Goal: Task Accomplishment & Management: Complete application form

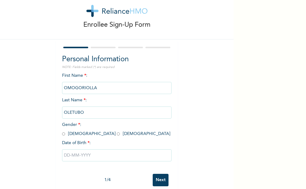
scroll to position [19, 0]
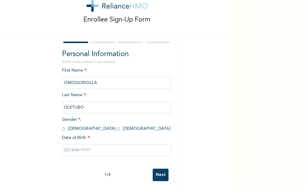
click at [62, 129] on input "radio" at bounding box center [63, 129] width 3 height 6
radio input "true"
click at [82, 153] on input "text" at bounding box center [116, 150] width 109 height 12
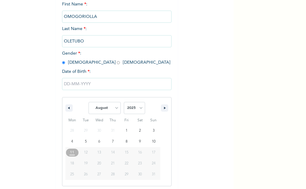
scroll to position [87, 0]
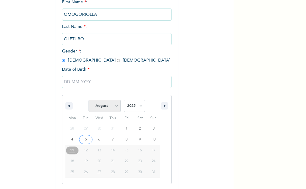
click at [115, 106] on select "January February March April May June July August September October November De…" at bounding box center [104, 106] width 32 height 12
click at [88, 100] on select "January February March April May June July August September October November De…" at bounding box center [104, 106] width 32 height 12
select select "7"
click at [139, 106] on select "2025 2024 2023 2022 2021 2020 2019 2018 2017 2016 2015 2014 2013 2012 2011 2010…" at bounding box center [134, 106] width 21 height 12
select select "1983"
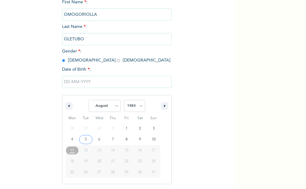
click at [124, 100] on select "2025 2024 2023 2022 2021 2020 2019 2018 2017 2016 2015 2014 2013 2012 2011 2010…" at bounding box center [134, 106] width 21 height 12
type input "[DATE]"
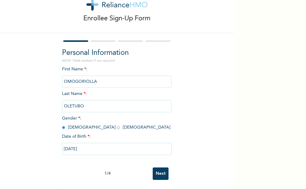
click at [156, 171] on input "Next" at bounding box center [161, 174] width 16 height 12
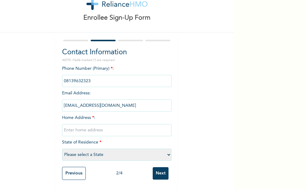
click at [81, 128] on input "text" at bounding box center [116, 130] width 109 height 12
type input "[STREET_ADDRESS]"
click at [165, 150] on select "Please select a State [PERSON_NAME] (FCT) [PERSON_NAME] Ibom [GEOGRAPHIC_DATA] …" at bounding box center [116, 155] width 109 height 12
click at [192, 133] on div "Enrollee Sign-Up Form Contact Information NOTE: Fields marked (*) are required …" at bounding box center [117, 85] width 234 height 210
click at [168, 151] on select "Please select a State [PERSON_NAME] (FCT) [PERSON_NAME] Ibom [GEOGRAPHIC_DATA] …" at bounding box center [116, 155] width 109 height 12
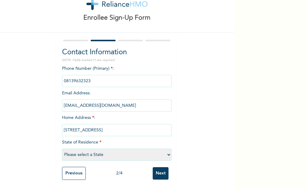
select select "25"
click at [62, 149] on select "Please select a State [PERSON_NAME] (FCT) [PERSON_NAME] Ibom [GEOGRAPHIC_DATA] …" at bounding box center [116, 155] width 109 height 12
click at [159, 169] on input "Next" at bounding box center [161, 174] width 16 height 12
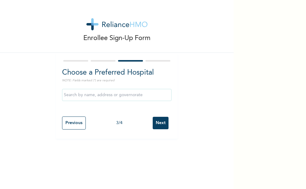
click at [107, 95] on input "text" at bounding box center [116, 95] width 109 height 12
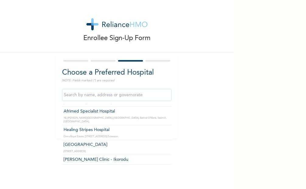
scroll to position [24, 0]
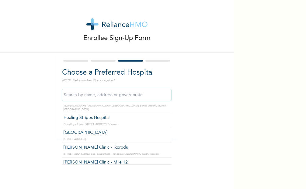
click at [100, 93] on input "text" at bounding box center [116, 95] width 109 height 12
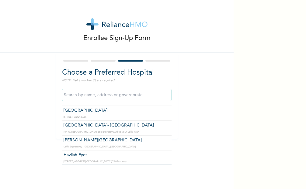
scroll to position [353, 0]
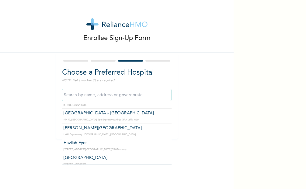
type input "Havilah Eyes"
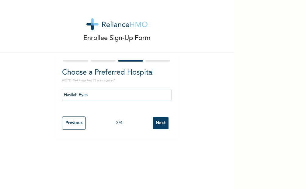
click at [138, 95] on input "Havilah Eyes" at bounding box center [116, 95] width 109 height 12
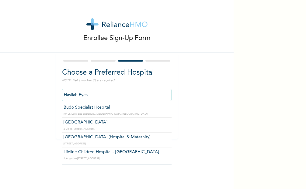
scroll to position [97, 0]
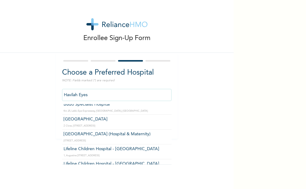
drag, startPoint x: 90, startPoint y: 95, endPoint x: 53, endPoint y: 95, distance: 36.8
click at [53, 95] on div "Enrollee Sign-Up Form Choose a Preferred Hospital NOTE: Fields marked (*) are r…" at bounding box center [117, 69] width 234 height 139
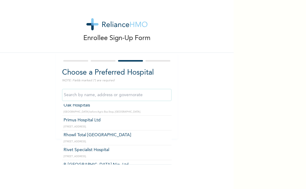
scroll to position [572, 0]
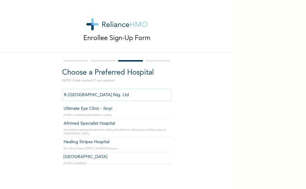
click at [116, 95] on input "R-[GEOGRAPHIC_DATA] Nig. Ltd" at bounding box center [116, 95] width 109 height 12
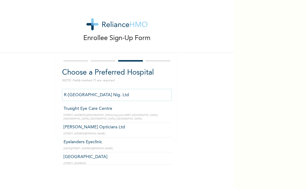
scroll to position [2032, 0]
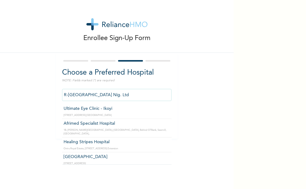
drag, startPoint x: 97, startPoint y: 93, endPoint x: 45, endPoint y: 93, distance: 52.0
click at [45, 93] on div "Enrollee Sign-Up Form Choose a Preferred Hospital NOTE: Fields marked (*) are r…" at bounding box center [117, 69] width 234 height 139
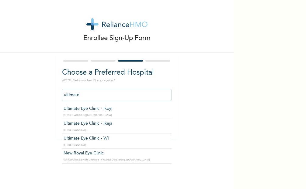
type input "Ultimate Eye Clinic - Ikoyi"
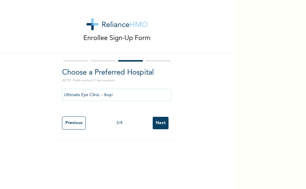
click at [156, 123] on input "Next" at bounding box center [161, 123] width 16 height 12
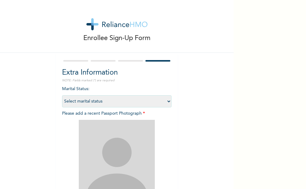
click at [167, 102] on select "Select marital status [DEMOGRAPHIC_DATA] Married [DEMOGRAPHIC_DATA] Widow/[DEMO…" at bounding box center [116, 101] width 109 height 12
select select "2"
click at [62, 95] on select "Select marital status [DEMOGRAPHIC_DATA] Married [DEMOGRAPHIC_DATA] Widow/[DEMO…" at bounding box center [116, 101] width 109 height 12
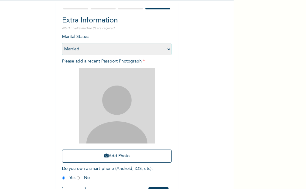
scroll to position [77, 0]
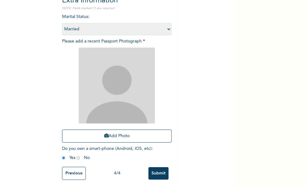
click at [155, 170] on input "Submit" at bounding box center [158, 174] width 20 height 12
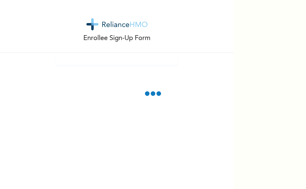
scroll to position [0, 0]
